Goal: Information Seeking & Learning: Compare options

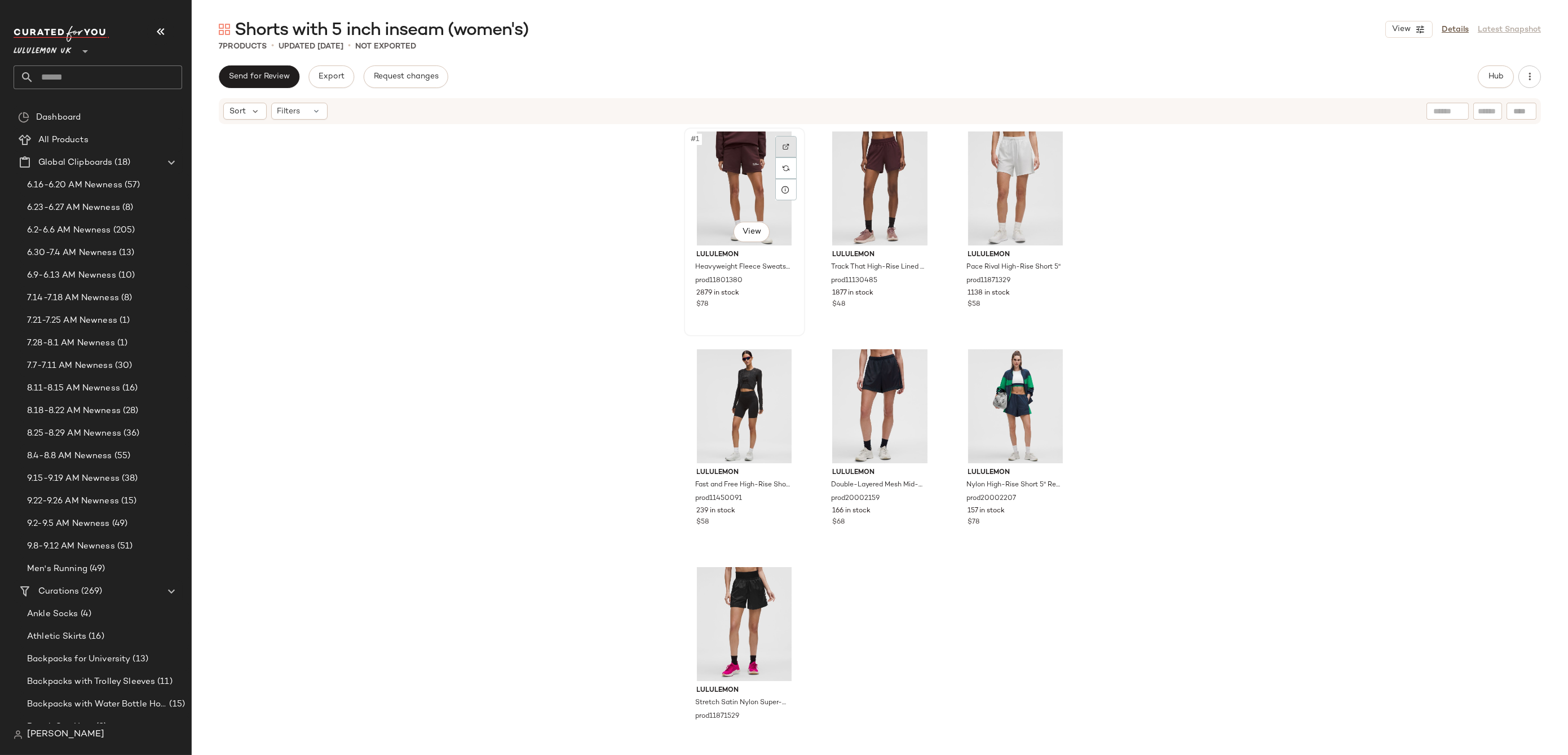
click at [783, 150] on img at bounding box center [785, 146] width 7 height 7
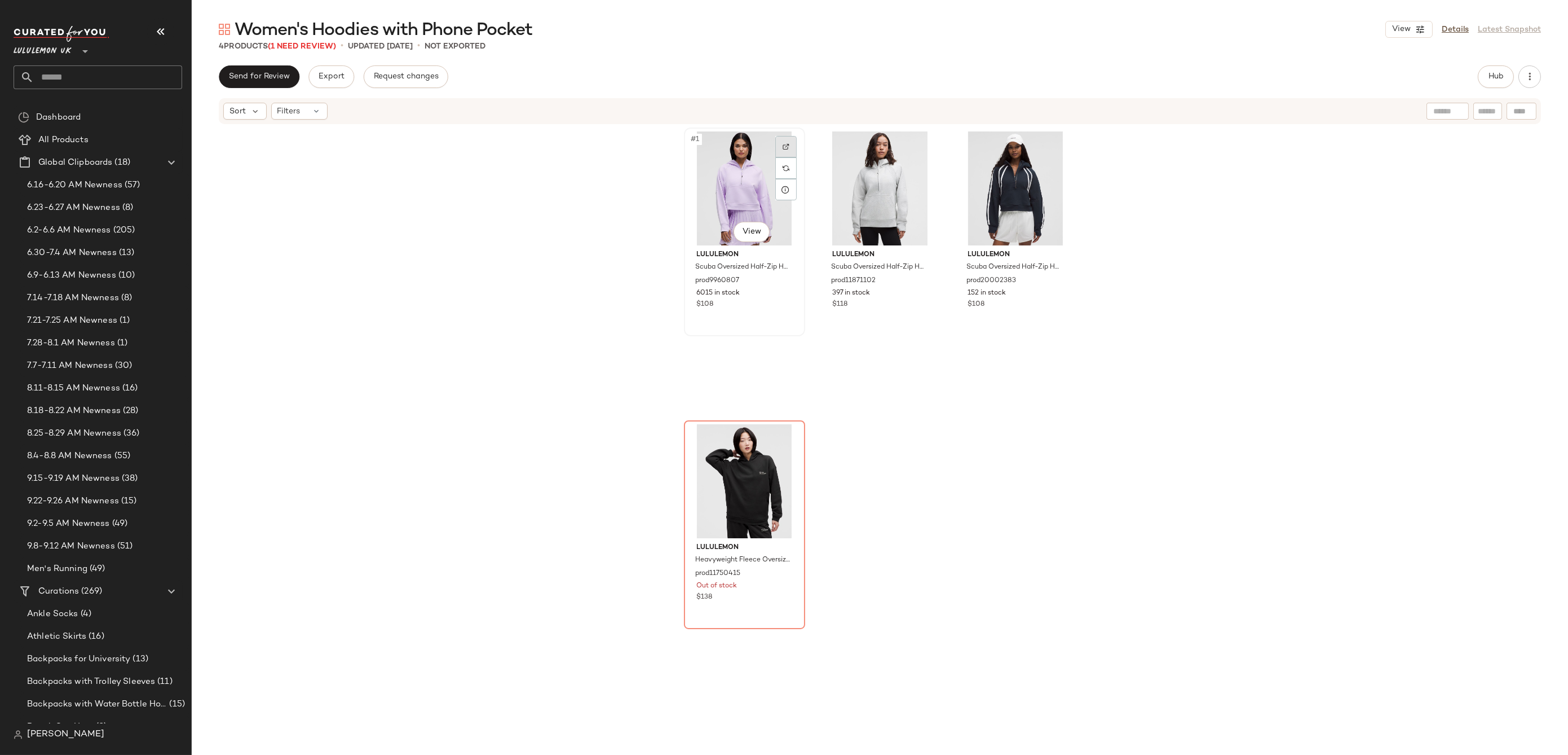
click at [784, 145] on img at bounding box center [785, 146] width 7 height 7
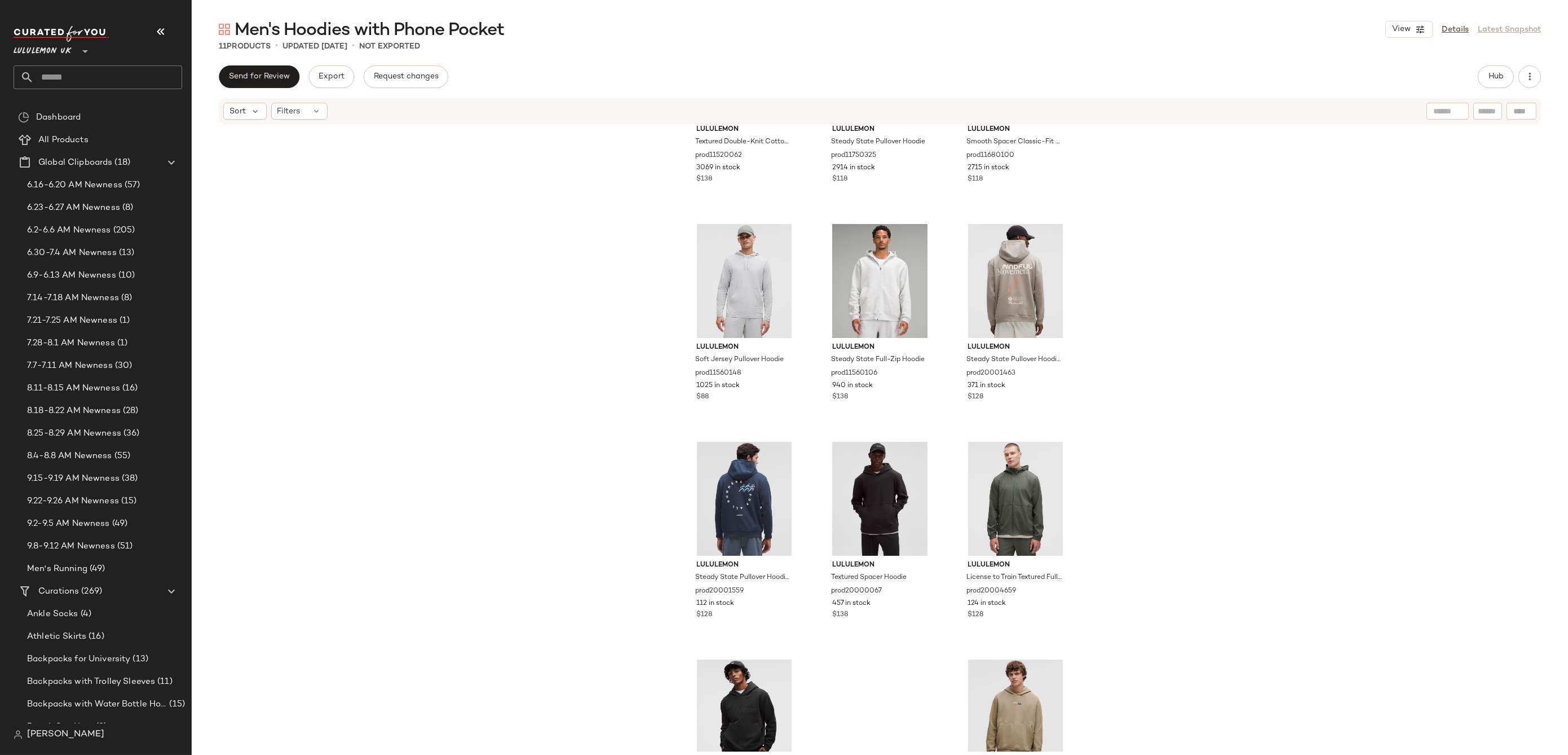
scroll to position [88, 0]
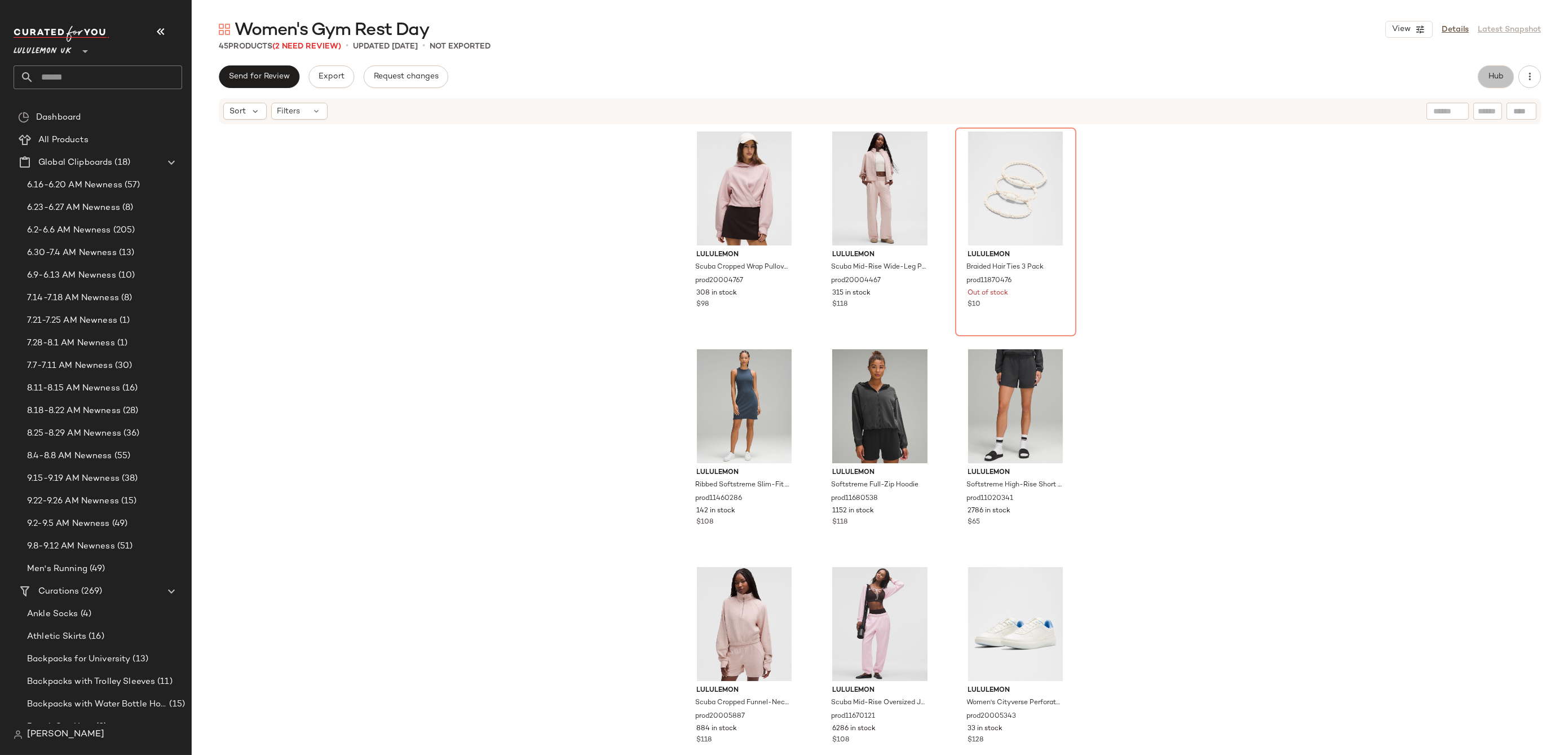
click at [1500, 81] on span "Hub" at bounding box center [1496, 76] width 16 height 9
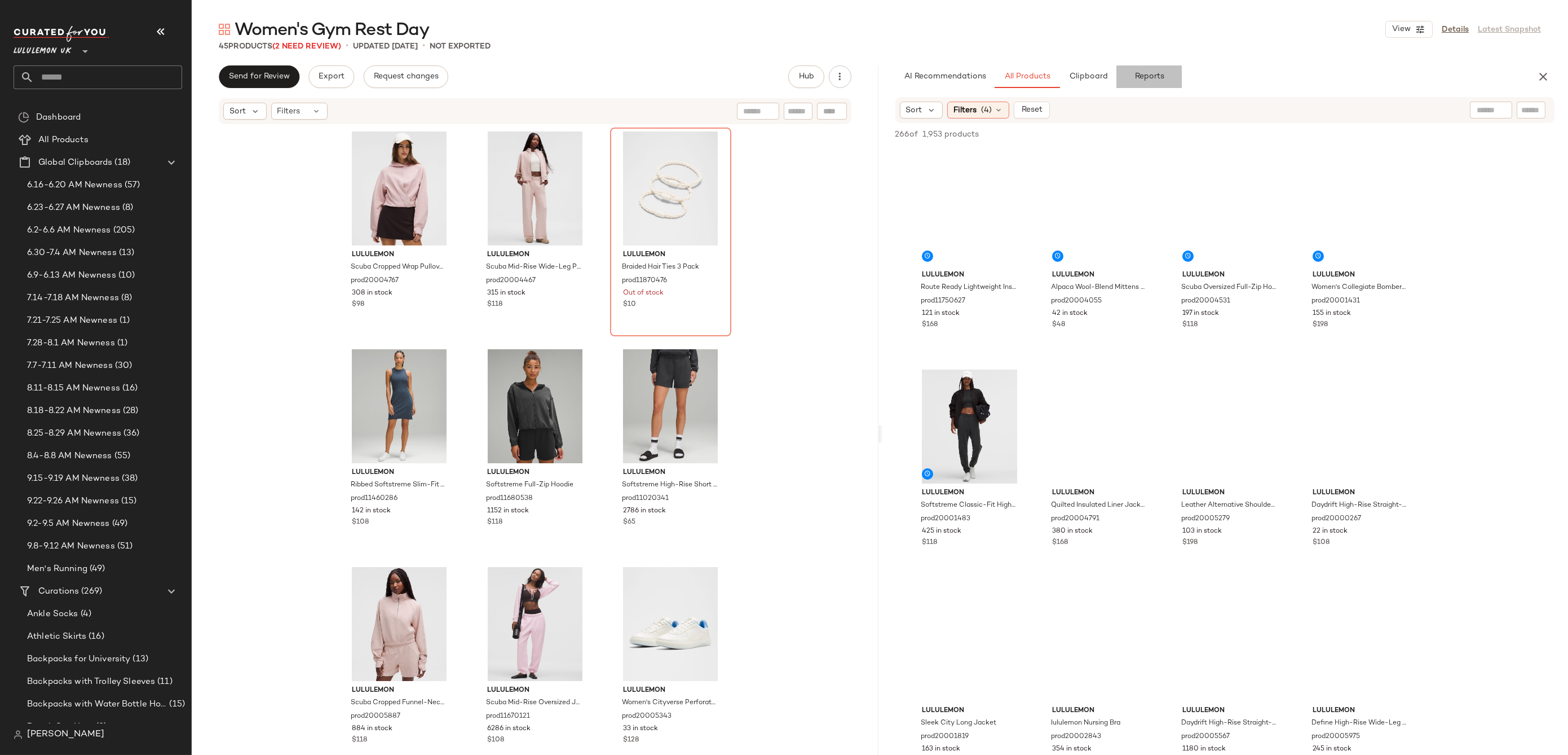
click at [1167, 73] on button "Reports" at bounding box center [1150, 77] width 66 height 23
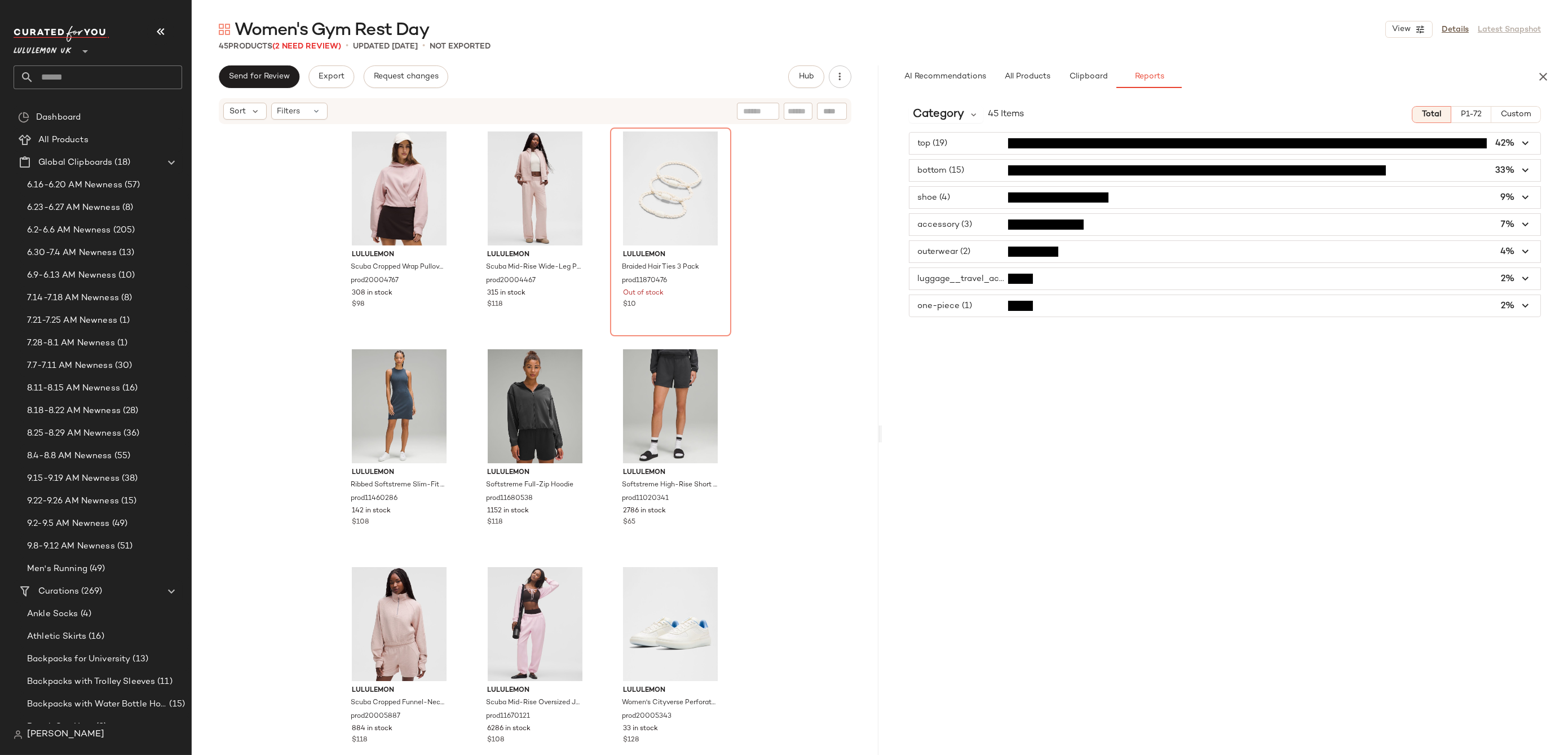
click at [1514, 174] on span "button" at bounding box center [1225, 170] width 632 height 21
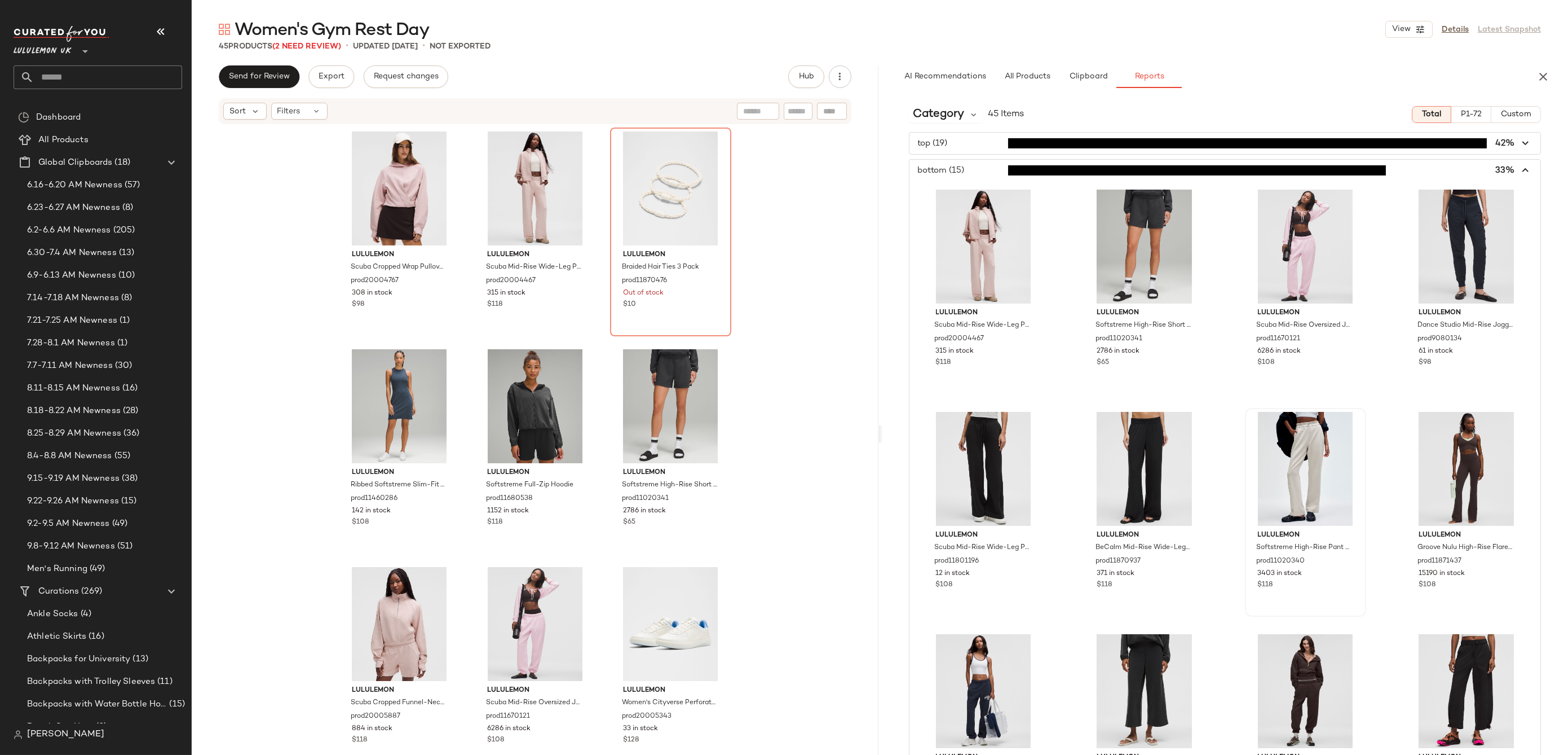
click at [1523, 167] on icon "button" at bounding box center [1525, 170] width 13 height 13
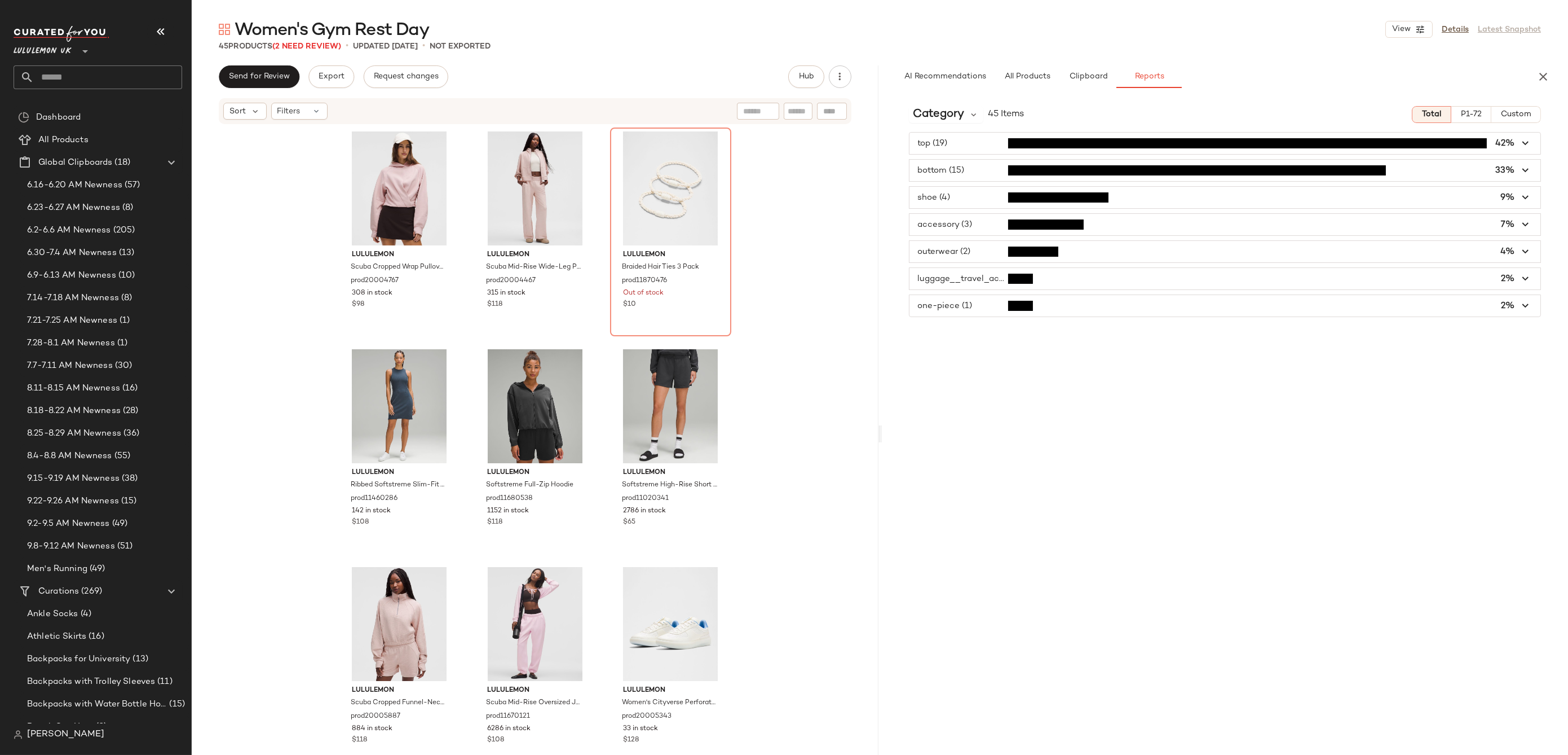
drag, startPoint x: 1504, startPoint y: 169, endPoint x: 1492, endPoint y: 180, distance: 16.3
click at [1504, 169] on span "button" at bounding box center [1225, 170] width 632 height 21
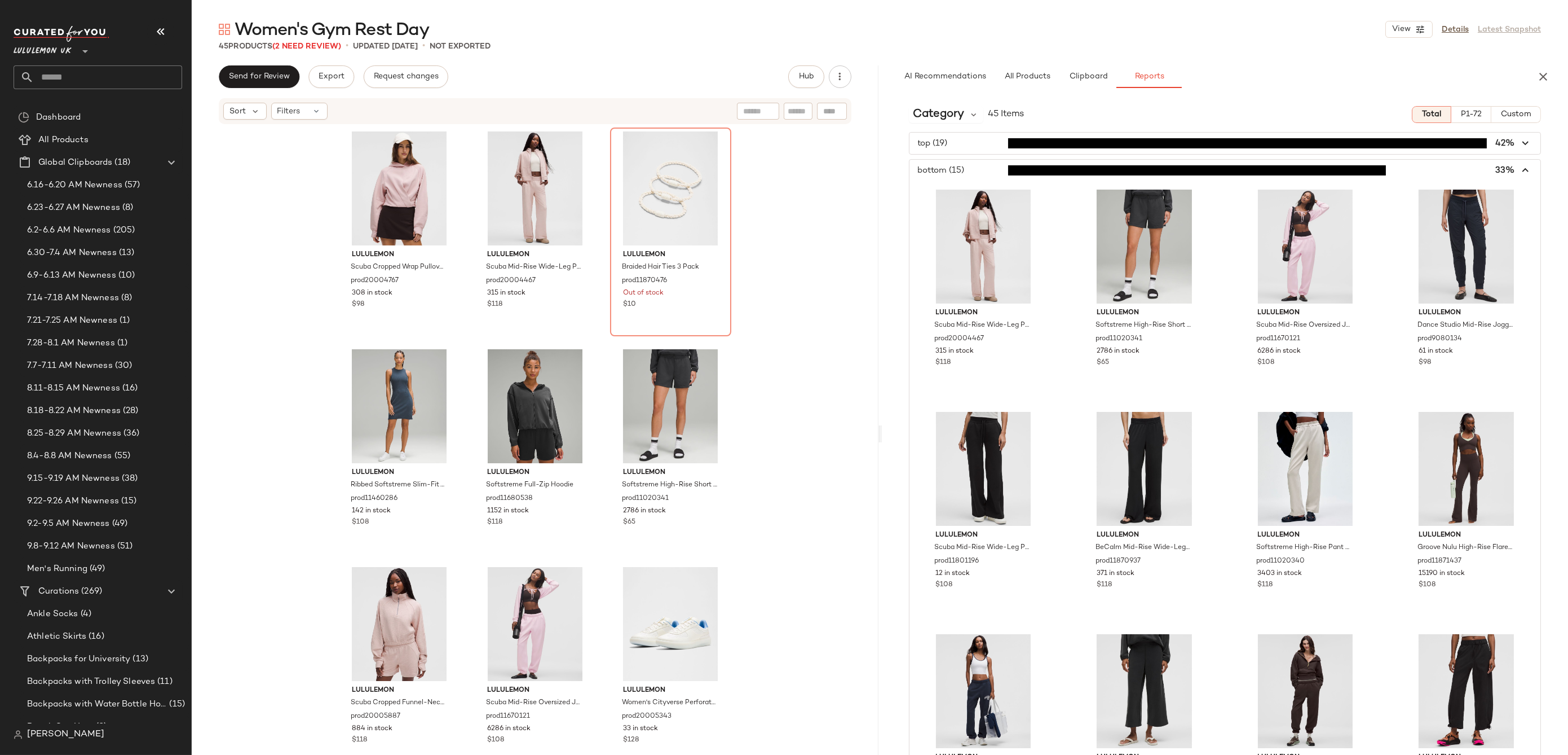
drag, startPoint x: 1513, startPoint y: 171, endPoint x: 1513, endPoint y: 160, distance: 11.0
click at [1519, 171] on icon "button" at bounding box center [1525, 170] width 13 height 13
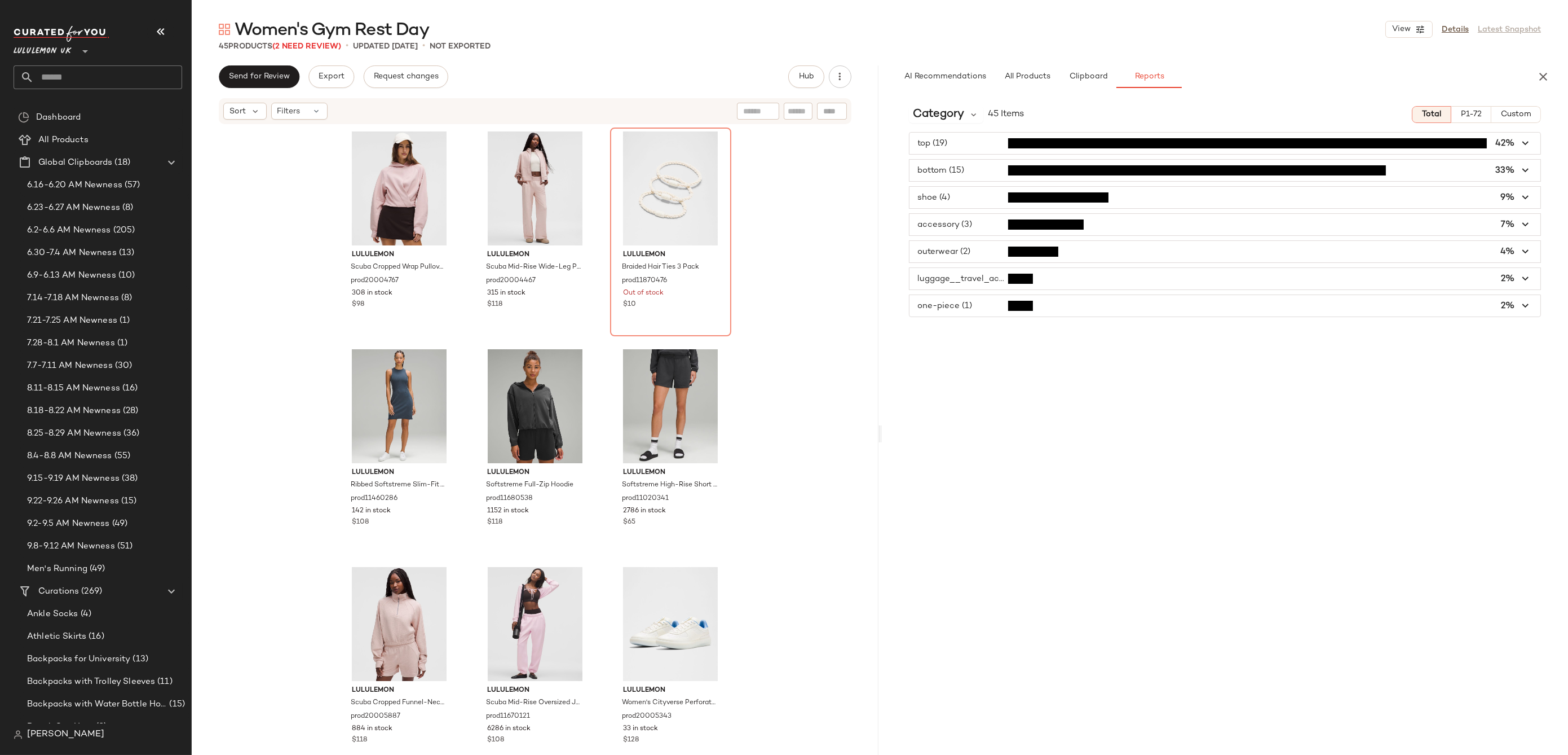
click at [1517, 143] on span "button" at bounding box center [1225, 143] width 632 height 21
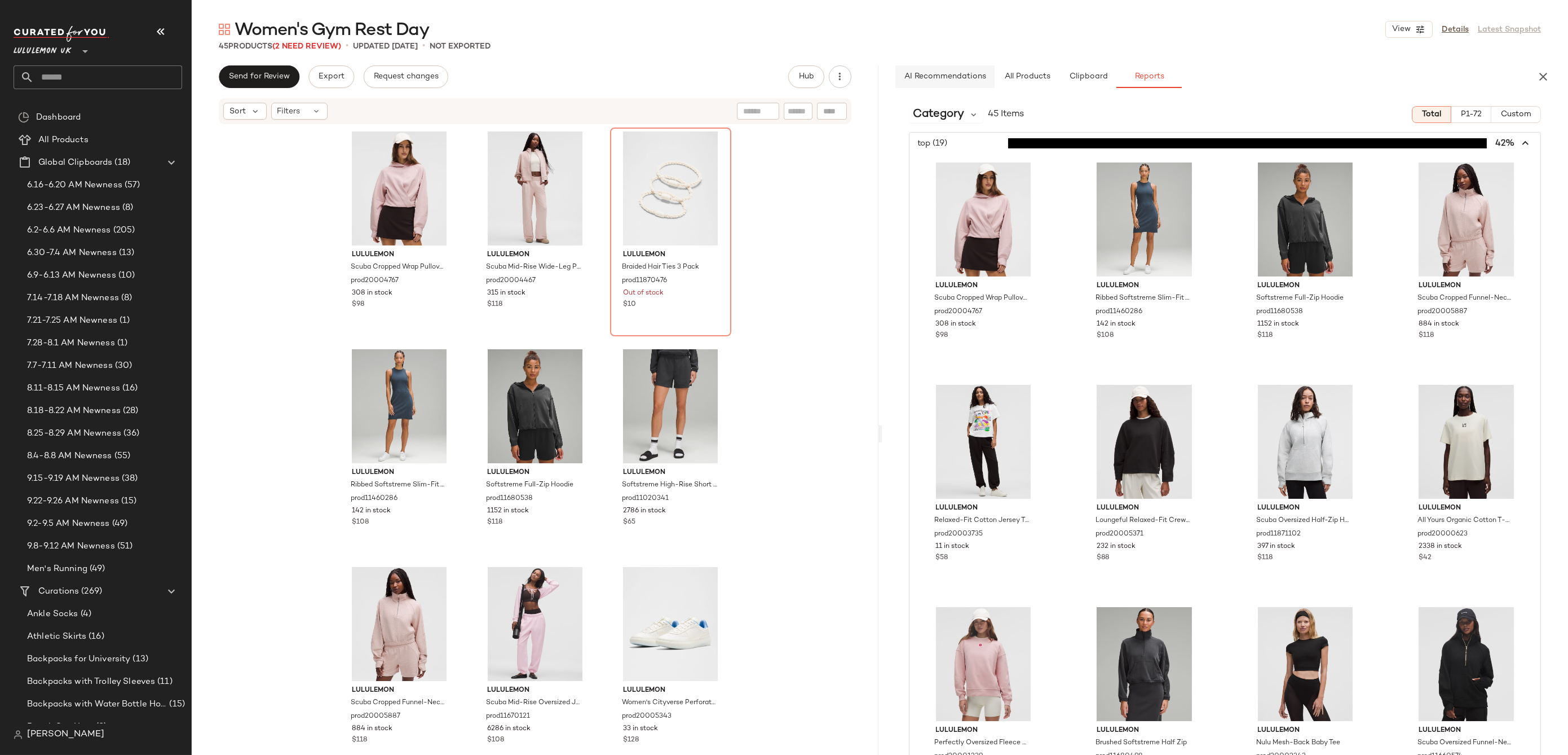
click at [955, 77] on span "AI Recommendations" at bounding box center [944, 76] width 82 height 9
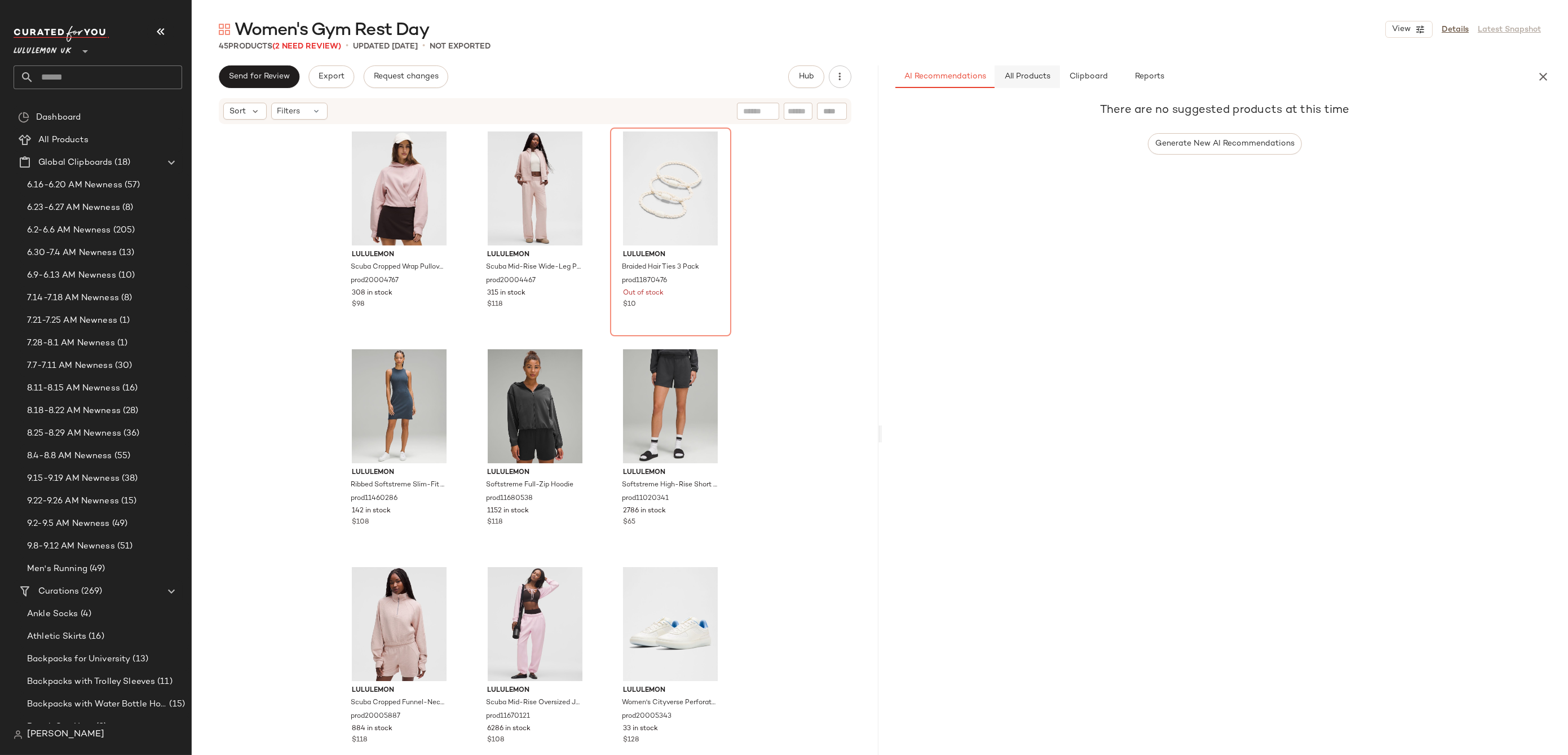
click at [1015, 79] on span "All Products" at bounding box center [1027, 76] width 46 height 9
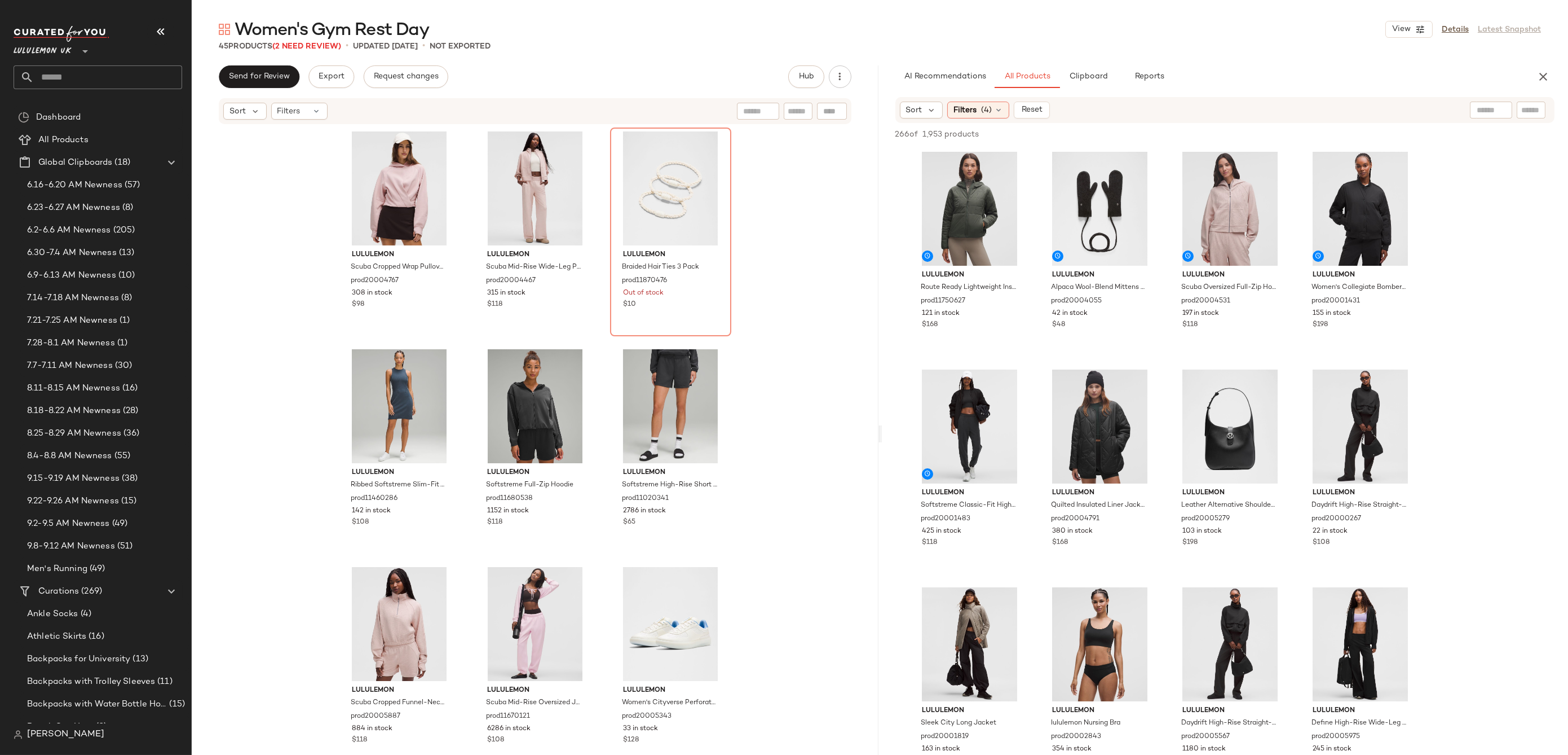
click at [1488, 112] on input "text" at bounding box center [1490, 111] width 29 height 12
type input "**********"
click at [1483, 110] on input "**********" at bounding box center [1441, 111] width 98 height 12
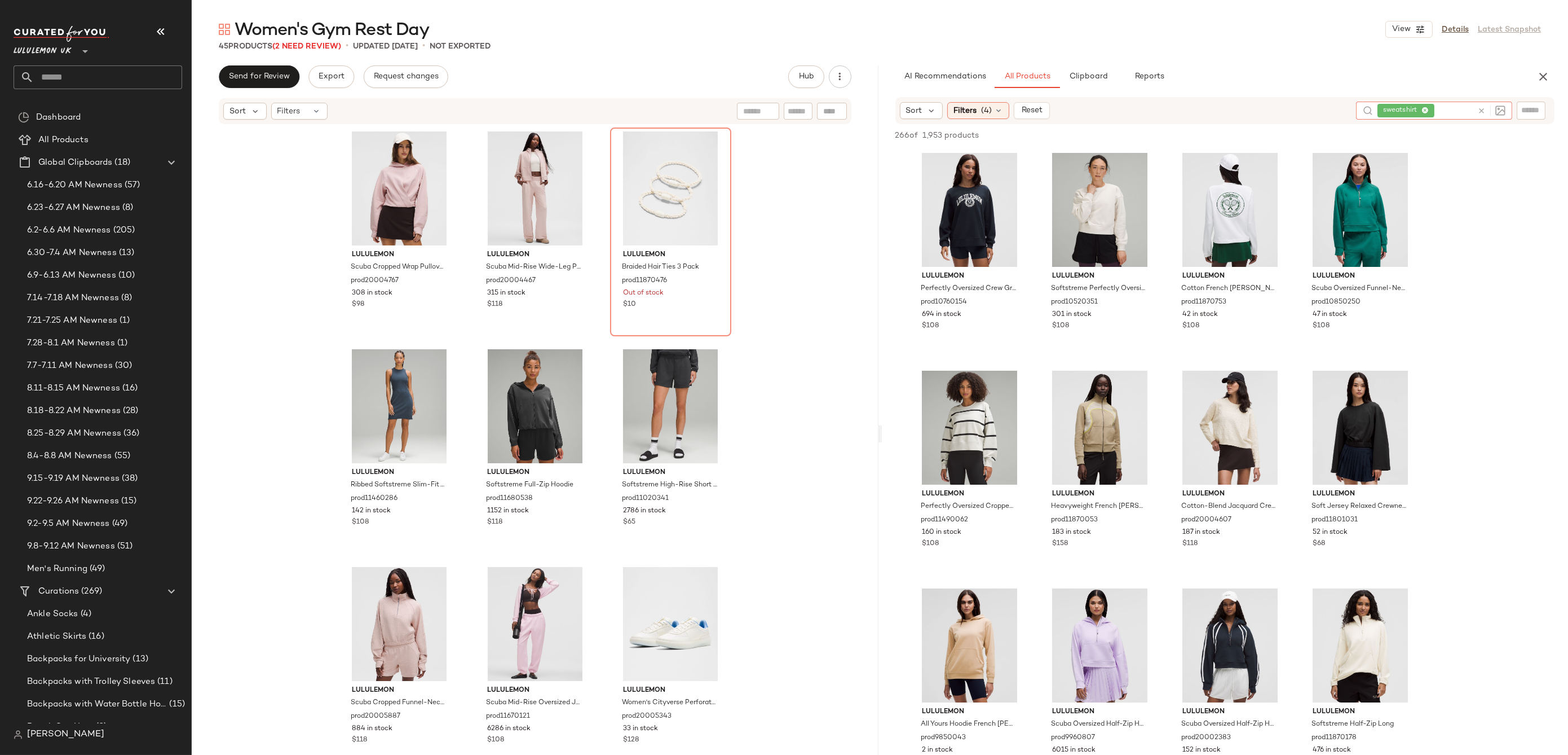
click at [1426, 112] on icon at bounding box center [1424, 110] width 7 height 7
click at [1418, 112] on input "text" at bounding box center [1441, 111] width 98 height 12
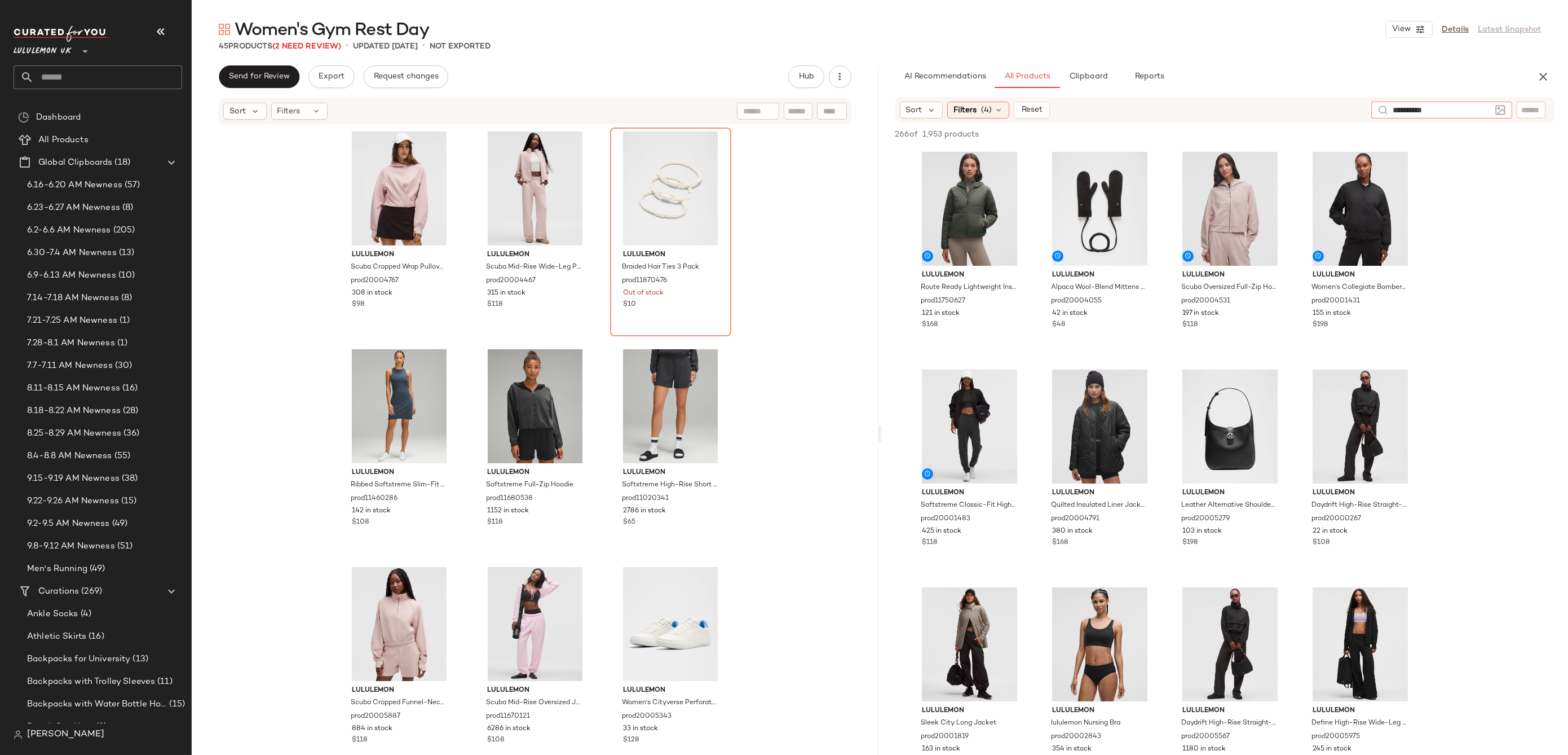
type input "**********"
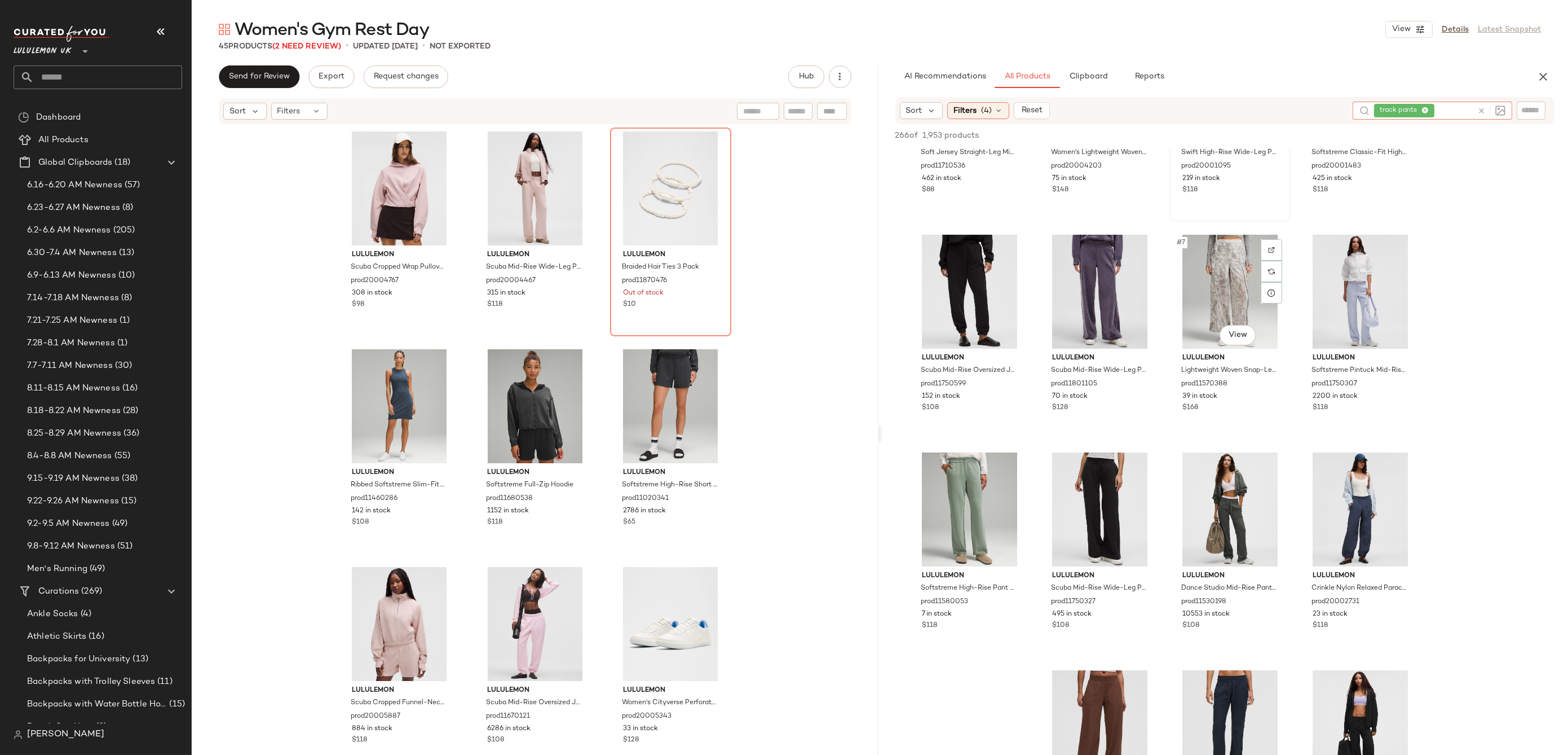
scroll to position [138, 0]
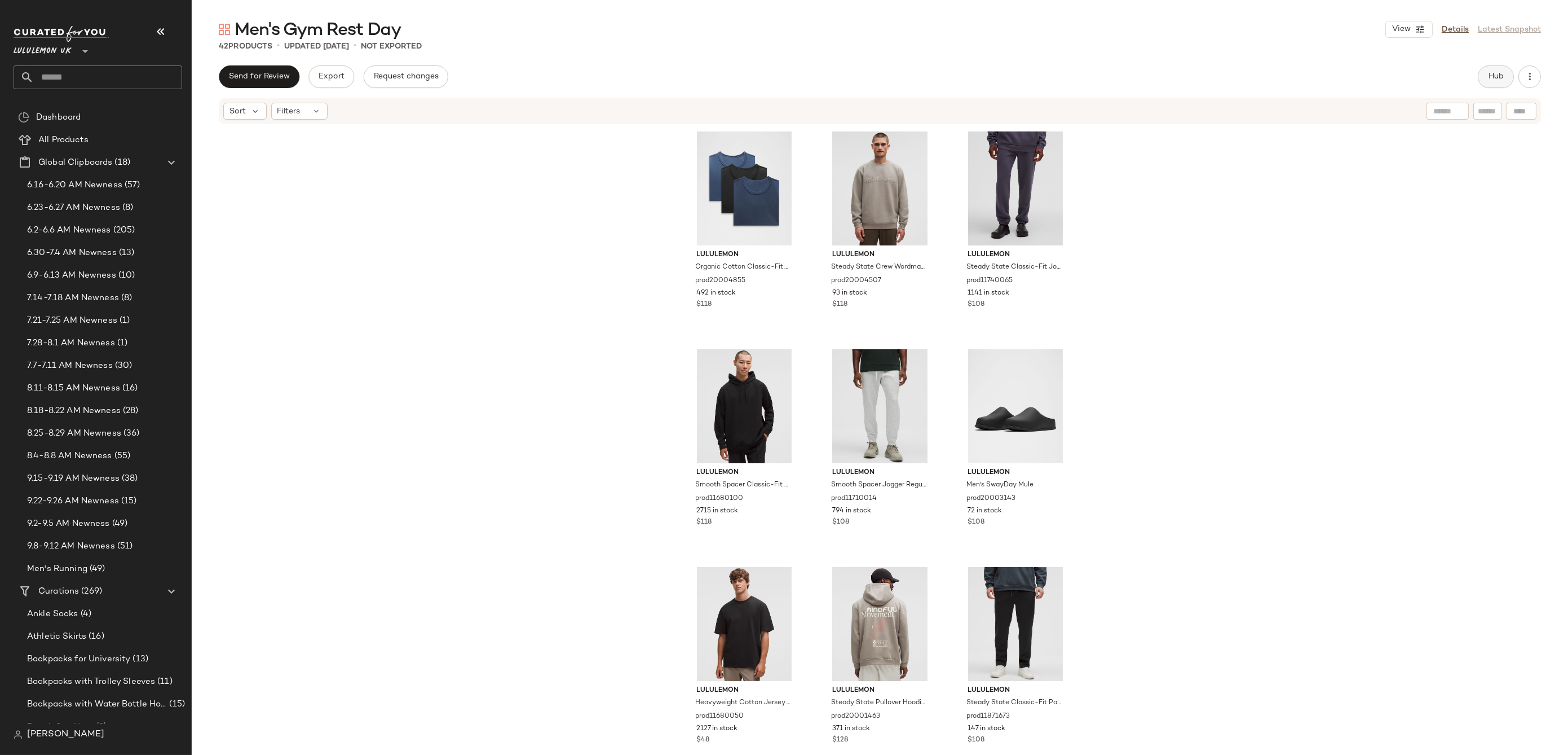
click at [1494, 79] on span "Hub" at bounding box center [1496, 76] width 16 height 9
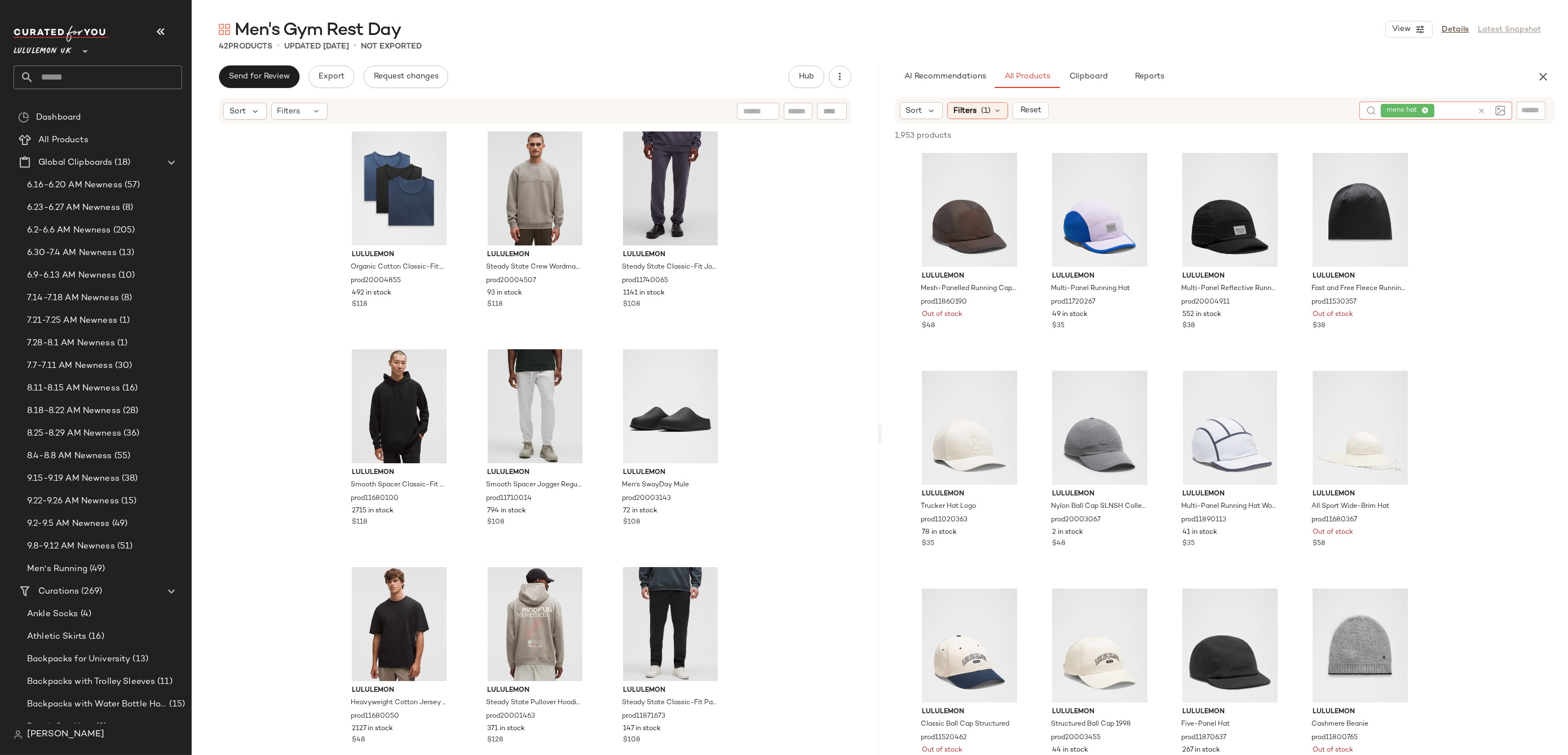
click at [1439, 110] on div "mens hat" at bounding box center [1426, 111] width 92 height 18
click at [1426, 112] on icon at bounding box center [1424, 110] width 7 height 7
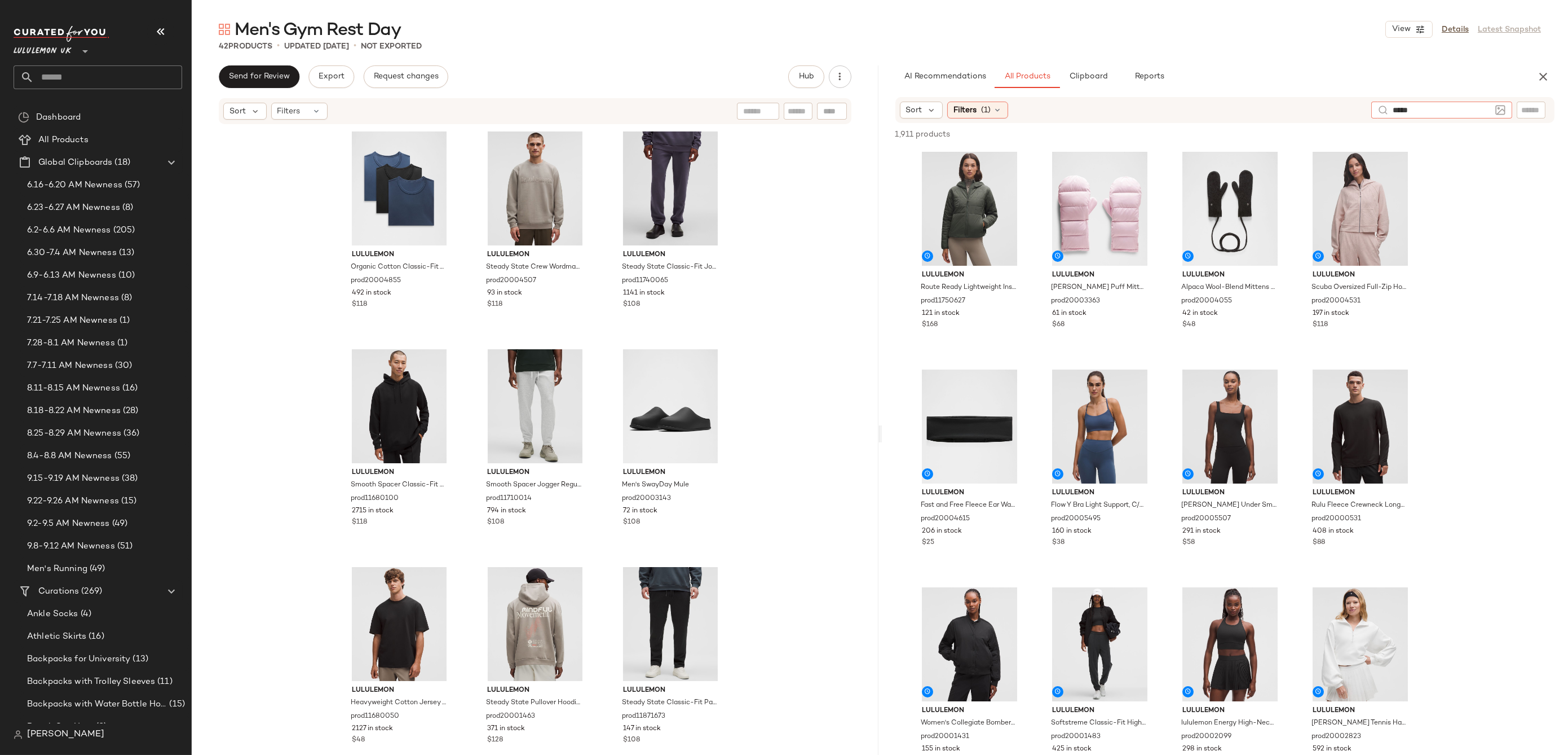
type input "******"
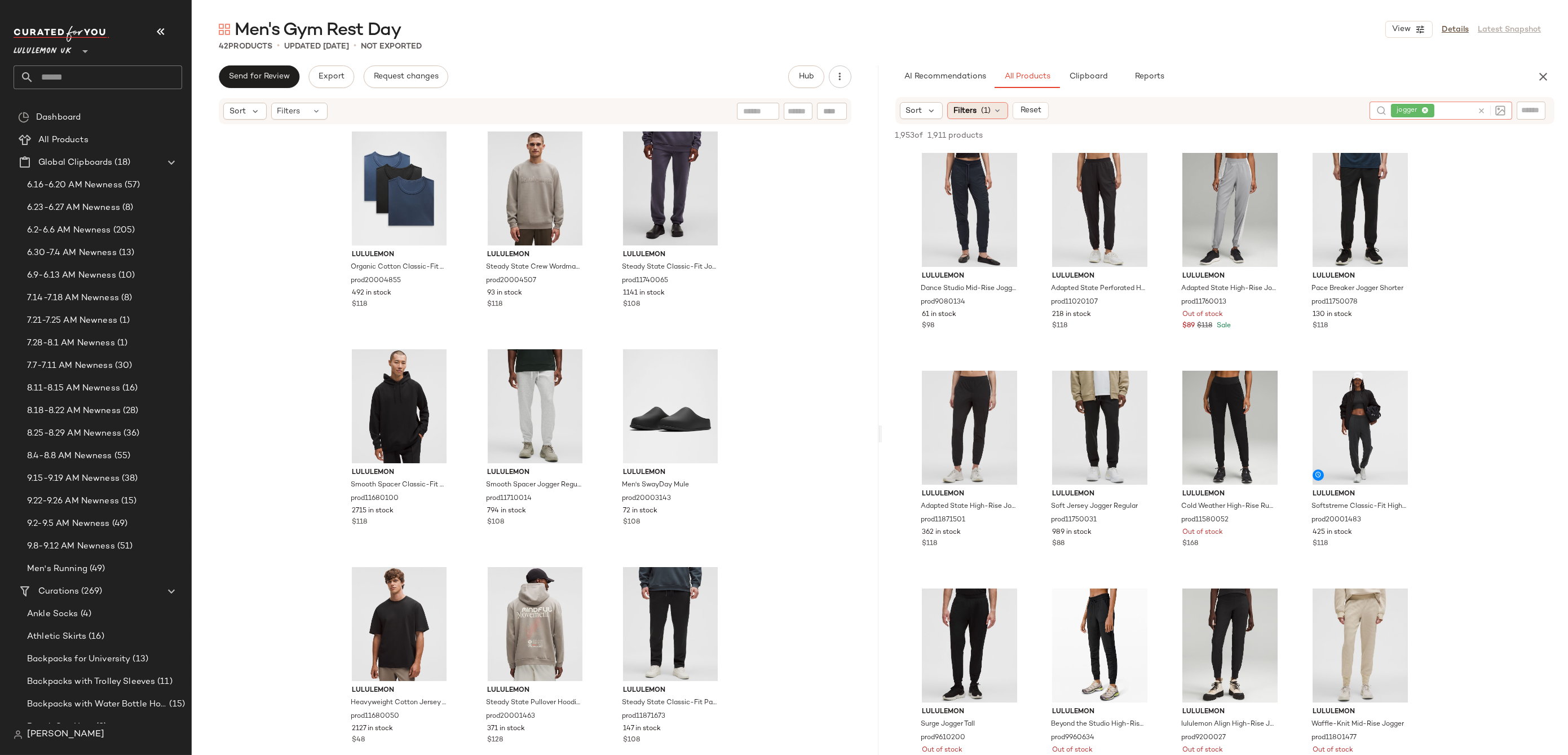
click at [990, 115] on div "Filters (1)" at bounding box center [977, 110] width 61 height 17
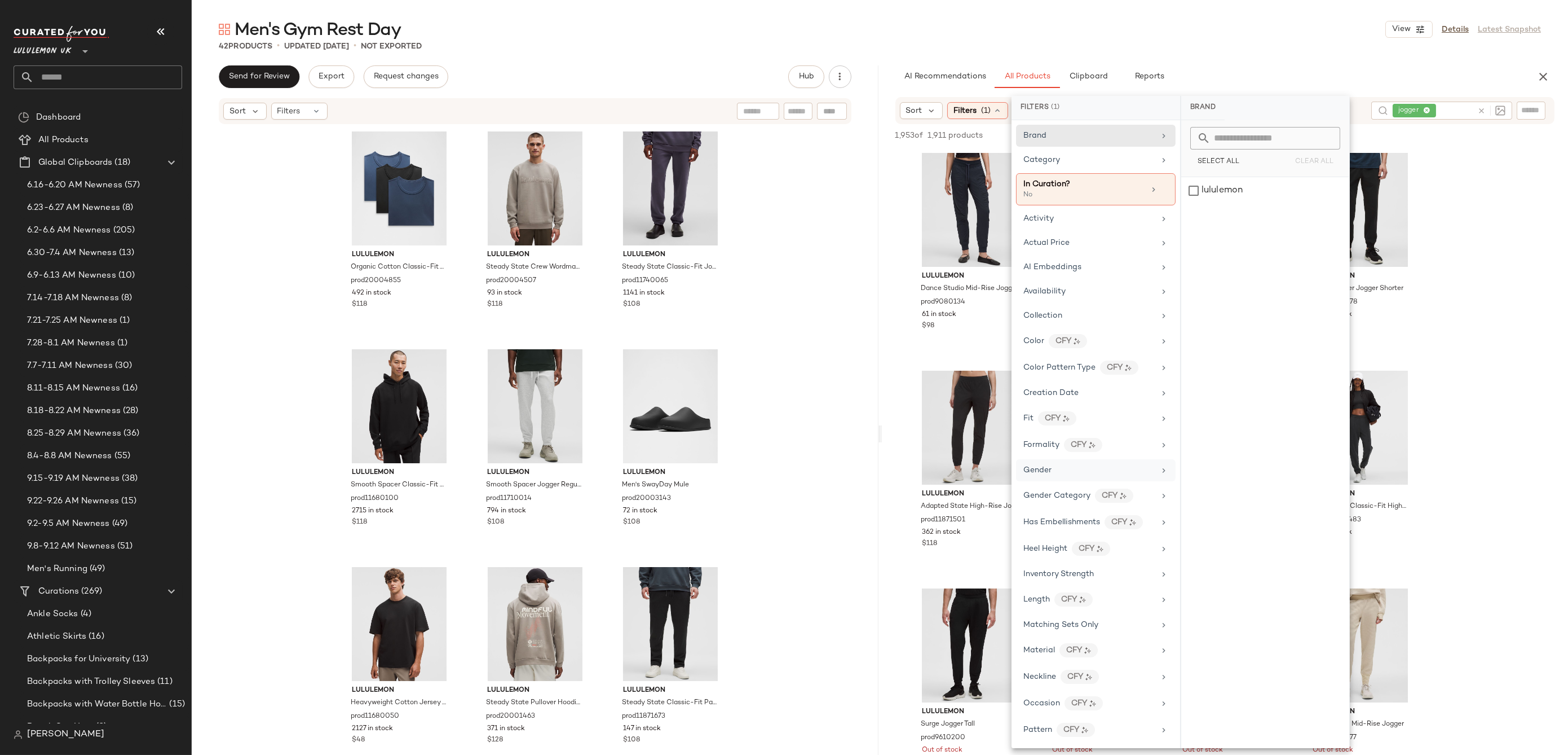
click at [1072, 468] on div "Gender" at bounding box center [1089, 470] width 132 height 12
click at [1132, 488] on div "Gender Category CFY" at bounding box center [1089, 495] width 132 height 14
click at [1191, 185] on div "mens" at bounding box center [1265, 190] width 168 height 27
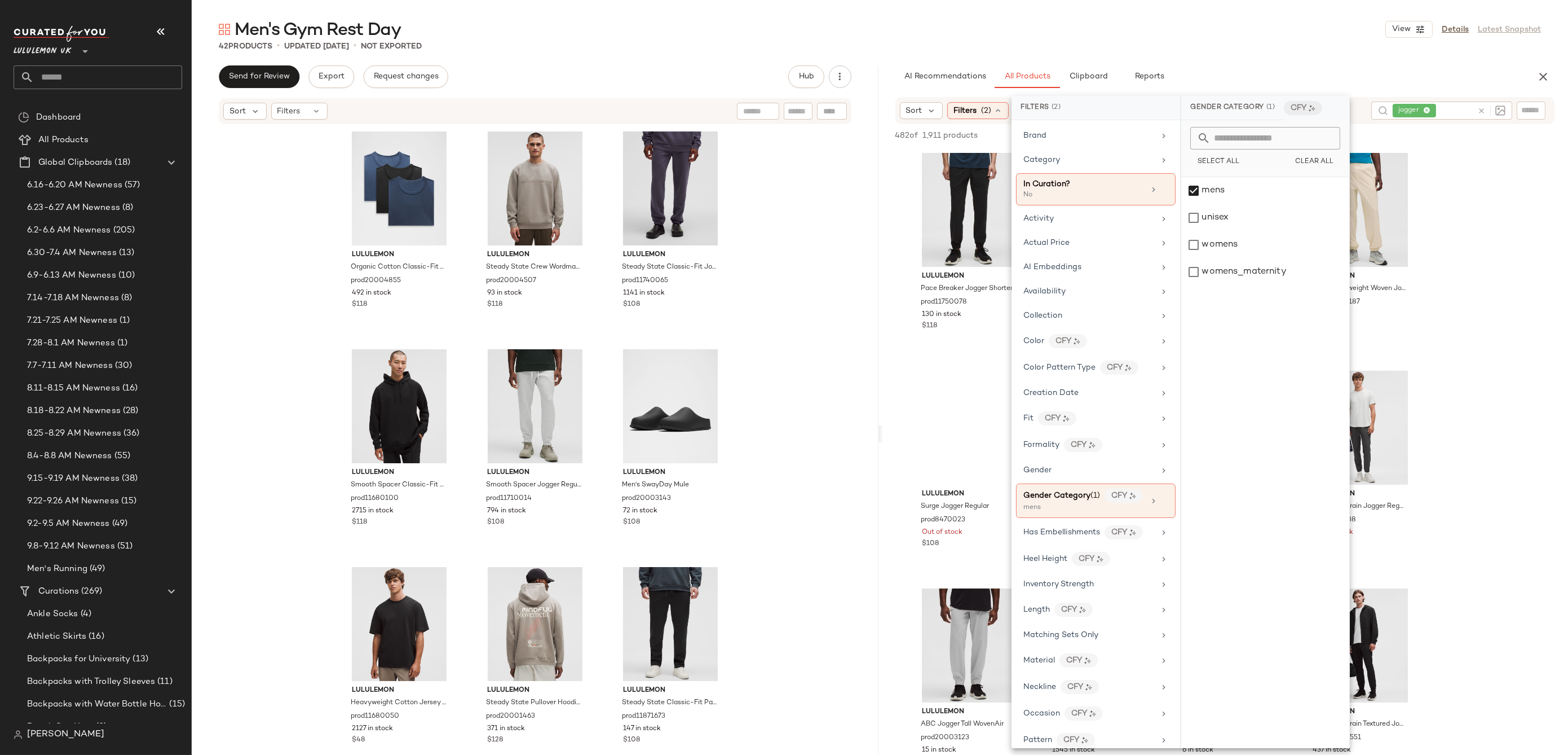
click at [1242, 67] on div "AI Recommendations All Products Clipboard Reports" at bounding box center [1207, 77] width 624 height 23
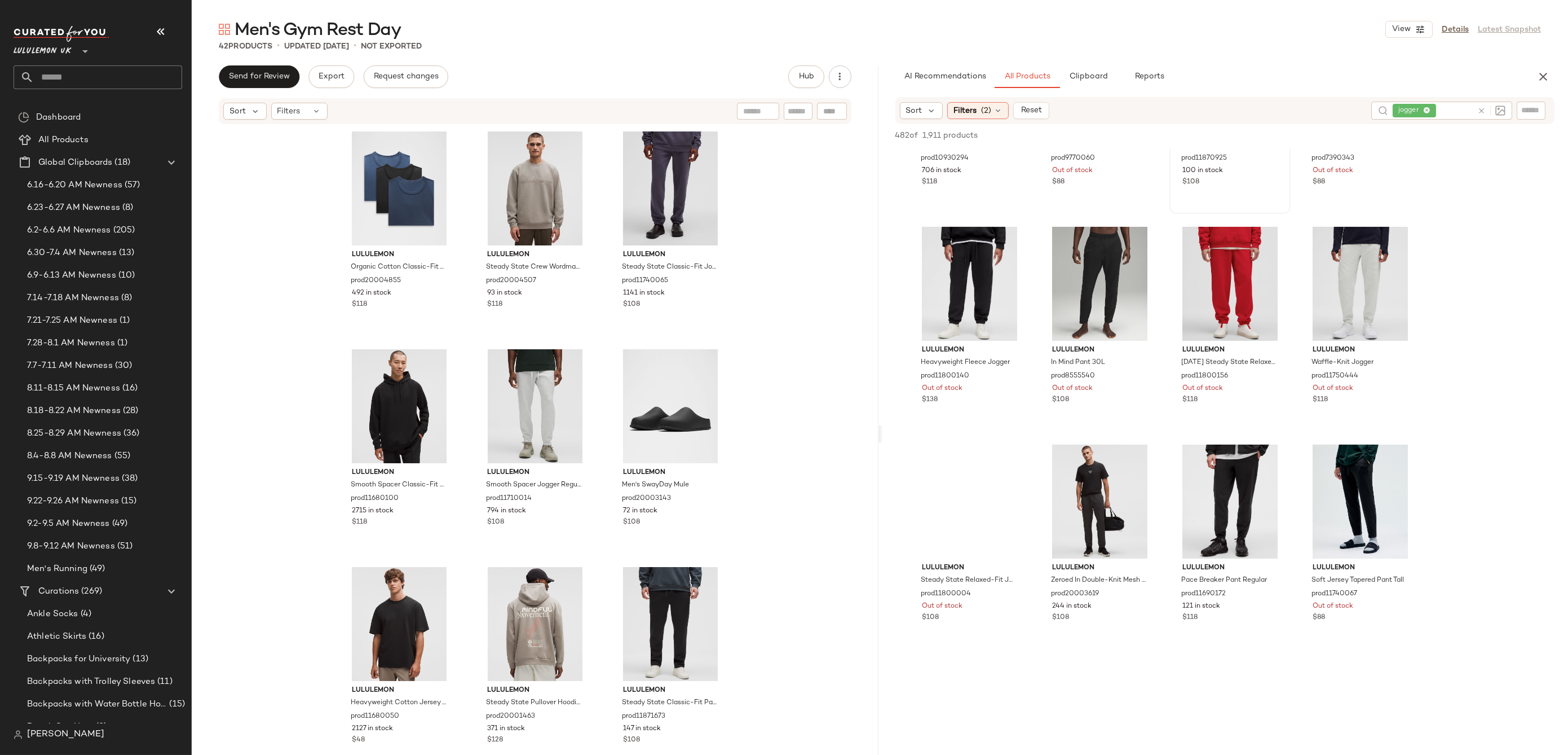
scroll to position [831, 0]
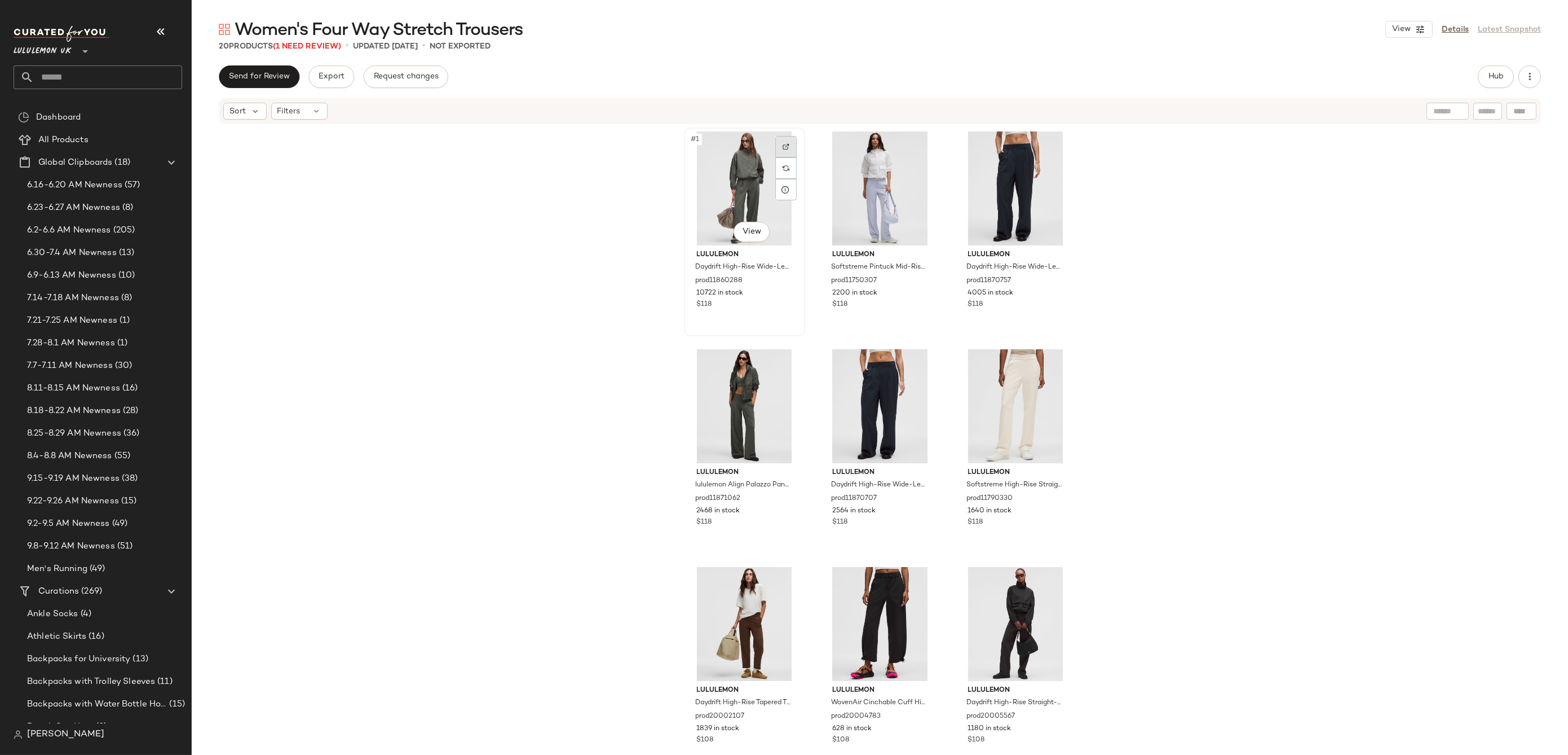
click at [784, 145] on img at bounding box center [785, 146] width 7 height 7
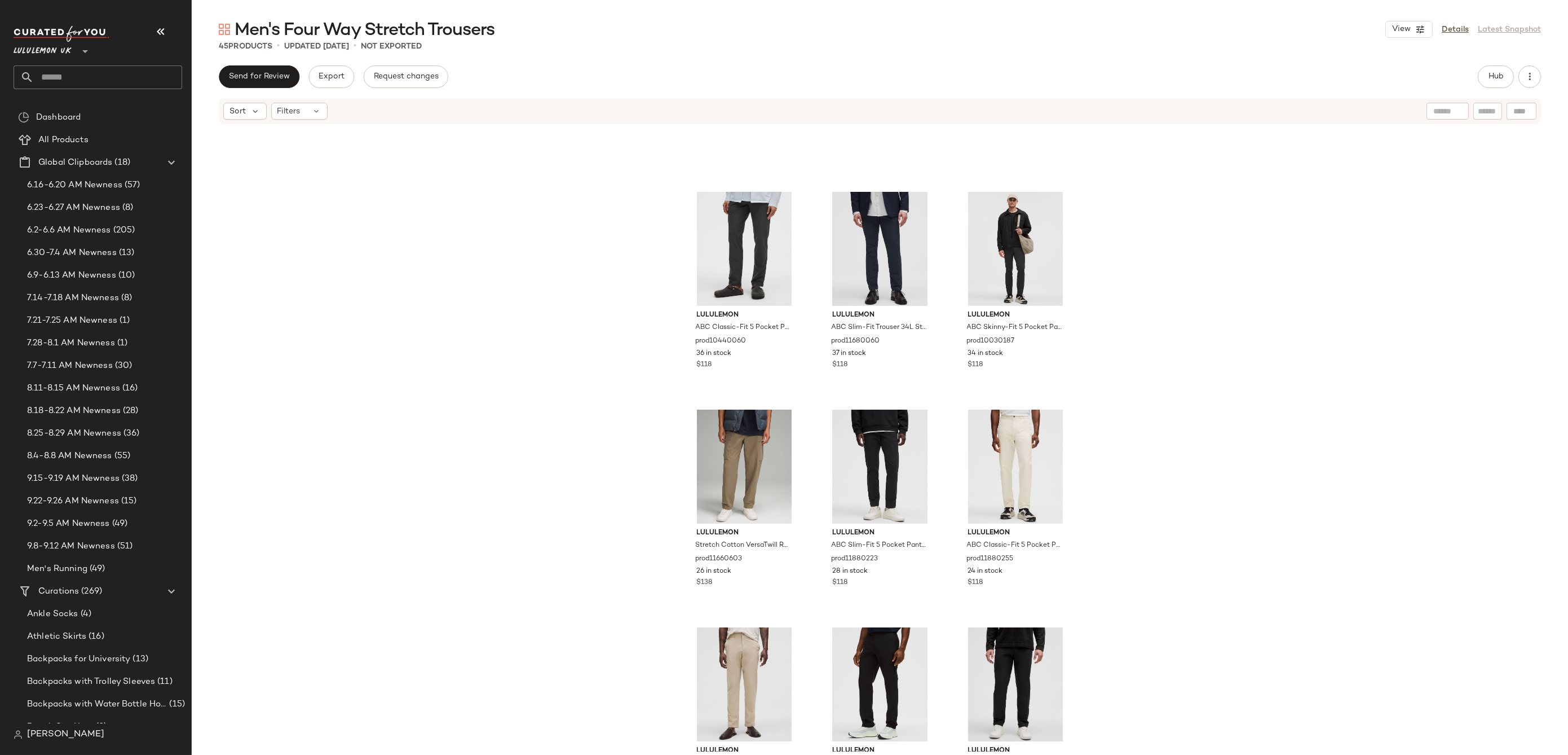
scroll to position [2642, 0]
